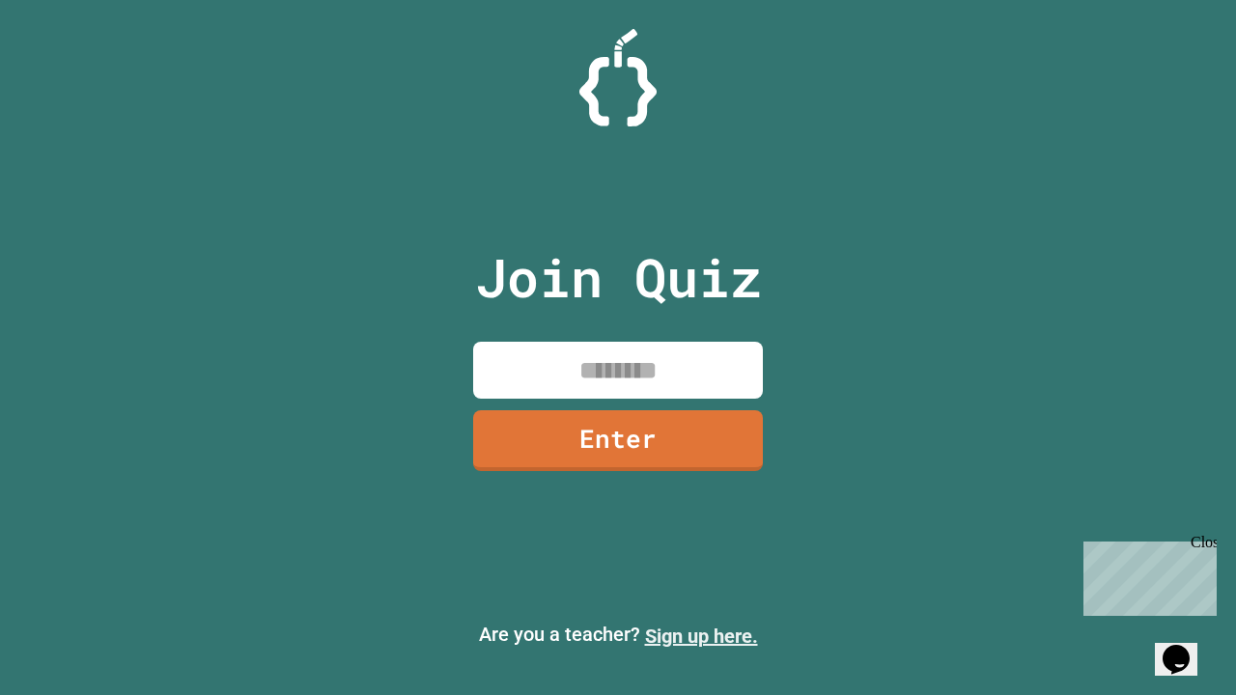
click at [701, 637] on link "Sign up here." at bounding box center [701, 636] width 113 height 23
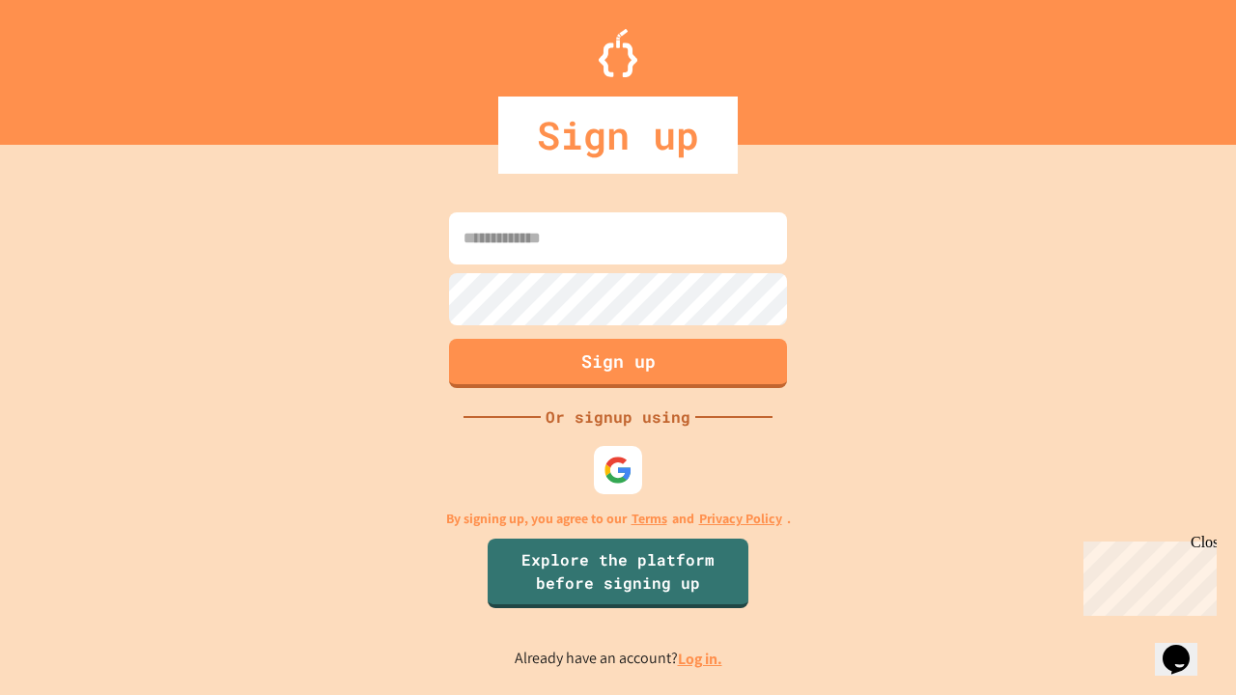
click at [701, 659] on link "Log in." at bounding box center [700, 659] width 44 height 20
